Goal: Information Seeking & Learning: Learn about a topic

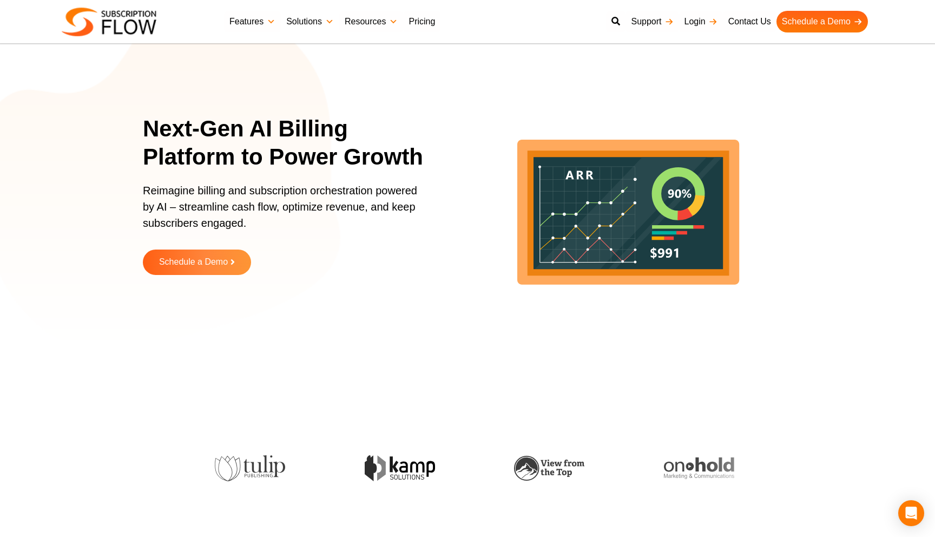
click at [293, 16] on link "Solutions" at bounding box center [310, 22] width 58 height 22
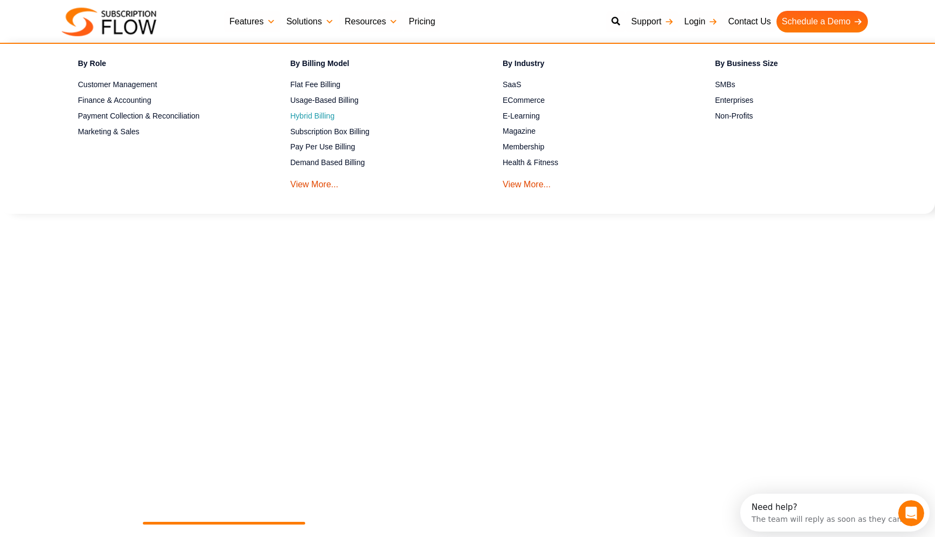
scroll to position [462, 0]
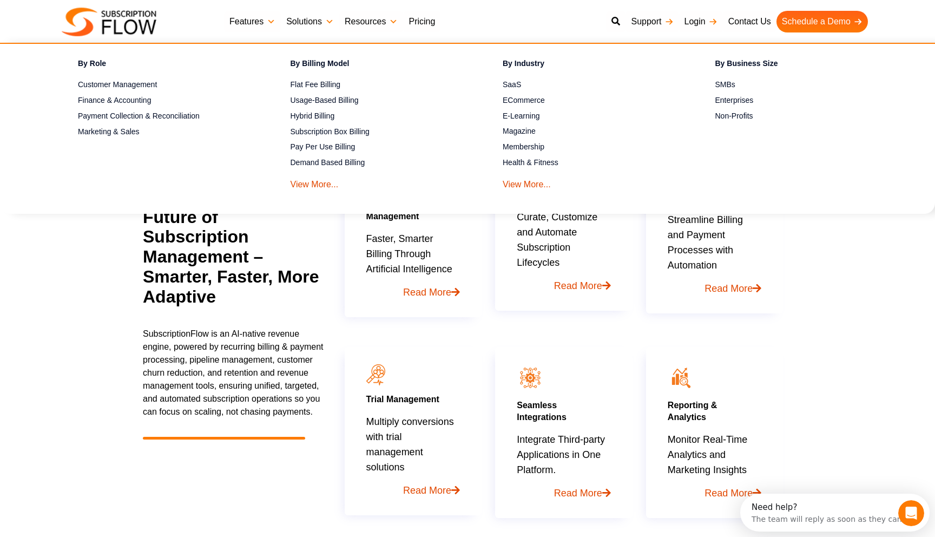
click at [302, 231] on h2 "SubscriptionFlow The Future of Subscription Management – Smarter, Faster, More …" at bounding box center [233, 247] width 181 height 120
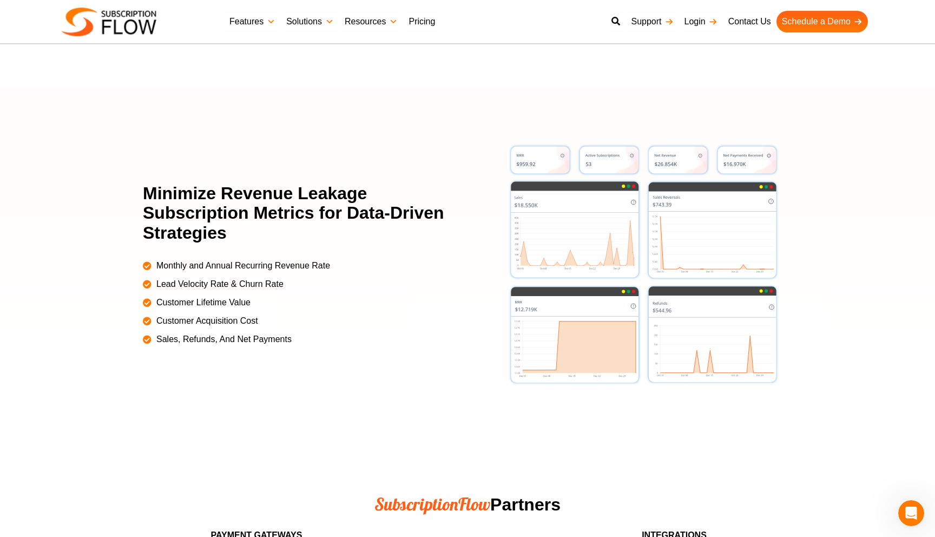
scroll to position [2284, 0]
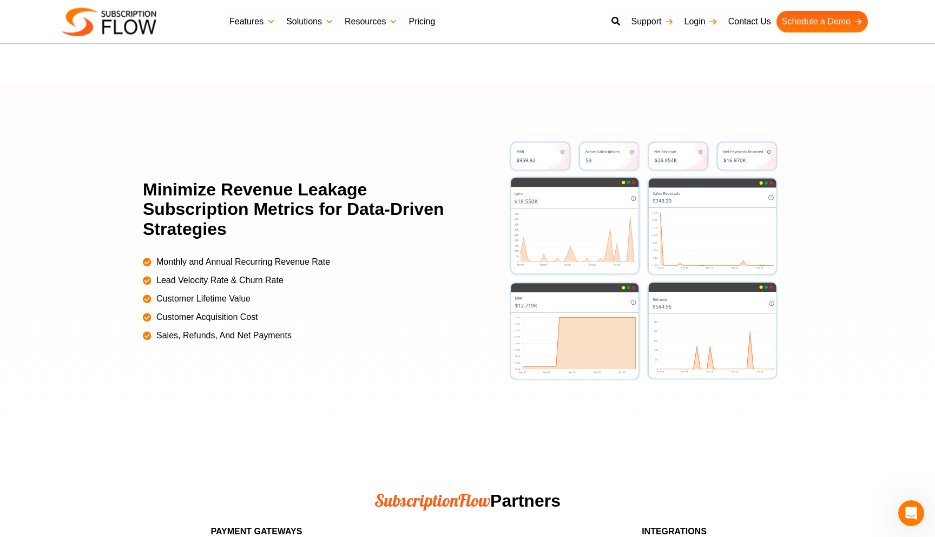
click at [335, 200] on h2 "Minimize Revenue Leakage Subscription Metrics for Data-Driven Strategies" at bounding box center [298, 209] width 311 height 59
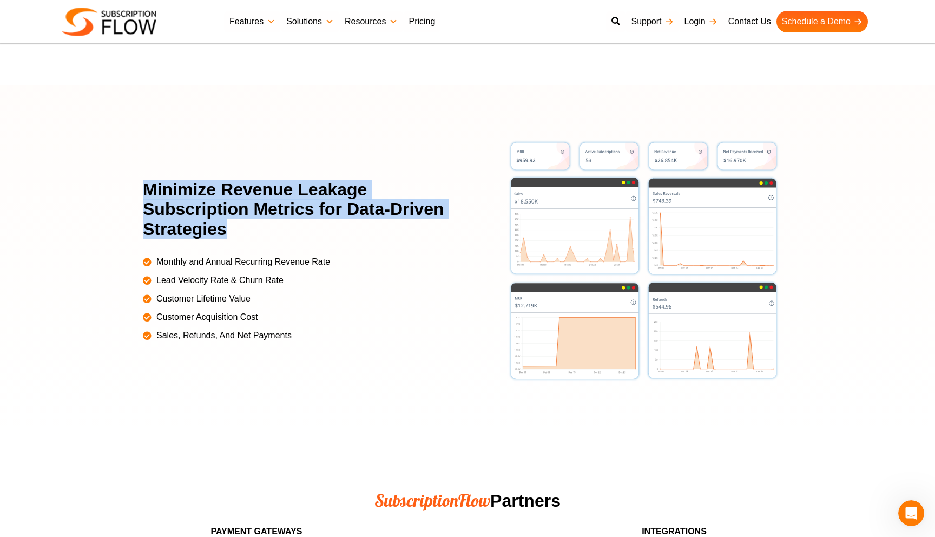
click at [335, 200] on h2 "Minimize Revenue Leakage Subscription Metrics for Data-Driven Strategies" at bounding box center [298, 209] width 311 height 59
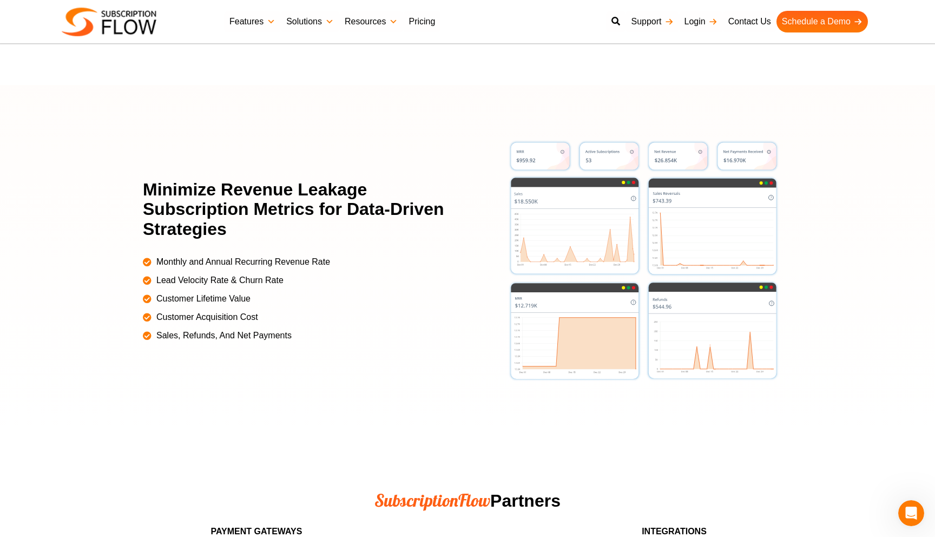
click at [312, 259] on span "Monthly and Annual Recurring Revenue Rate" at bounding box center [242, 261] width 176 height 13
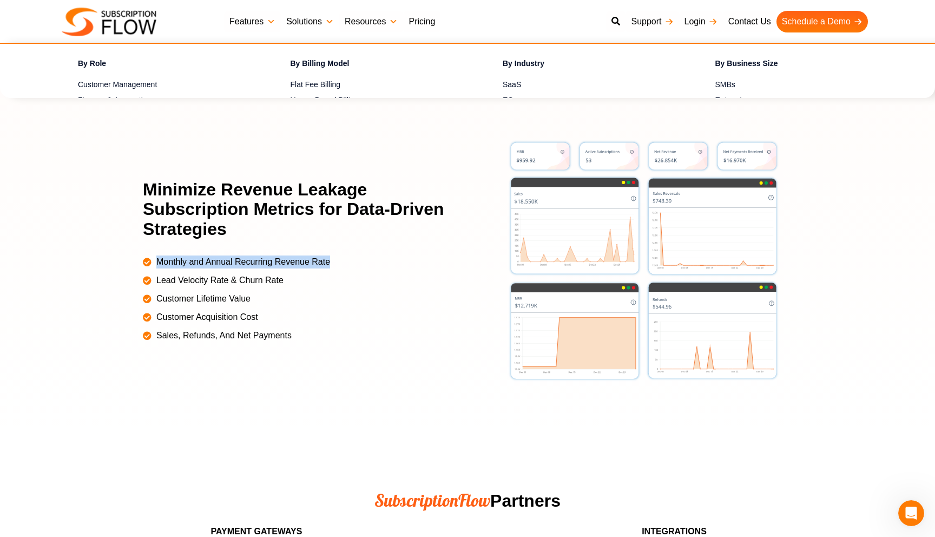
click at [328, 20] on link "Solutions" at bounding box center [310, 22] width 58 height 22
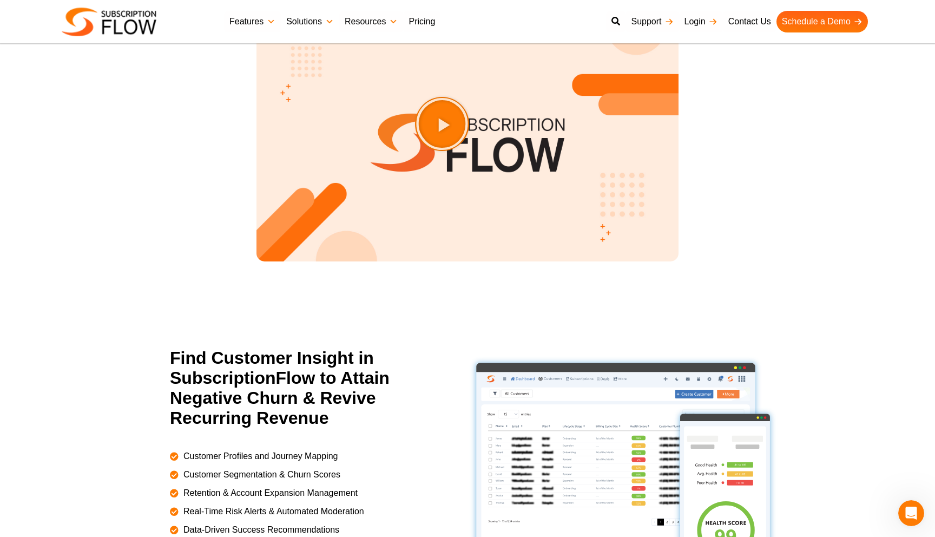
scroll to position [1551, 0]
